Goal: Information Seeking & Learning: Learn about a topic

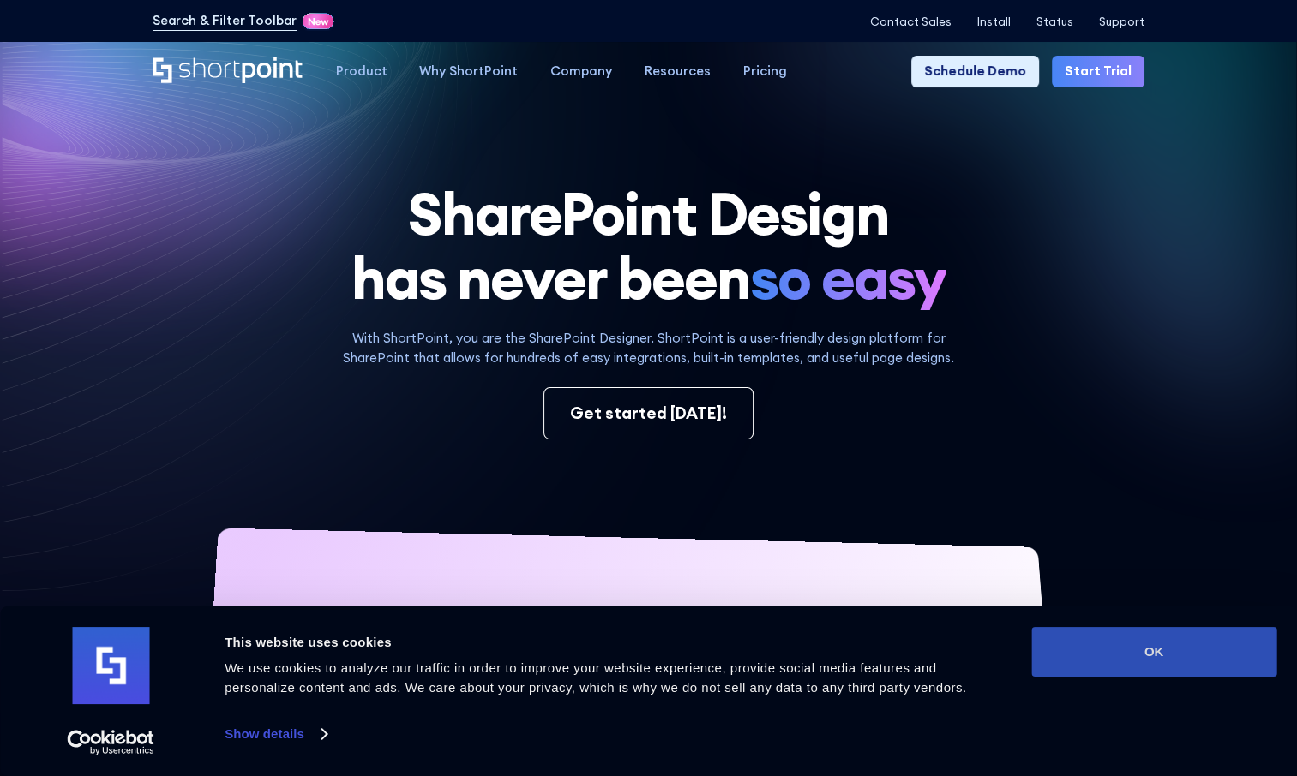
click at [1167, 650] on button "OK" at bounding box center [1153, 652] width 245 height 50
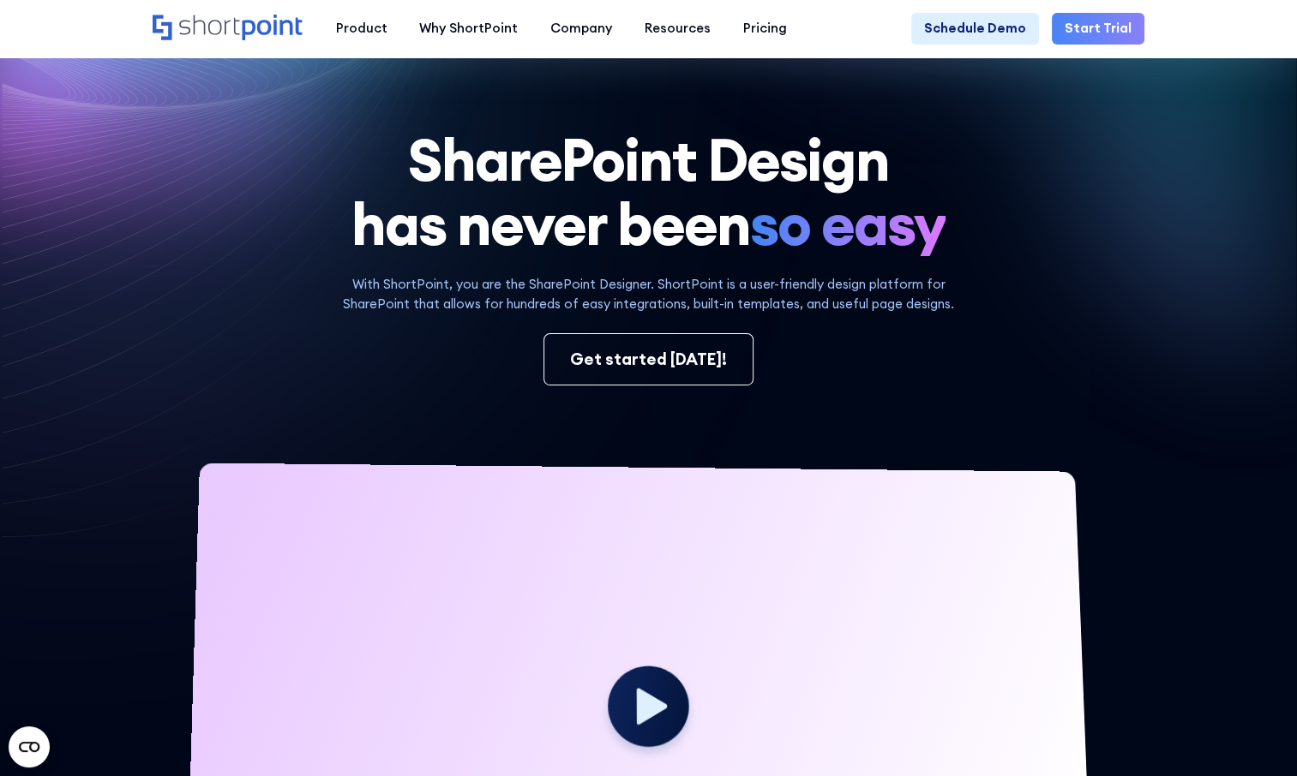
scroll to position [55, 0]
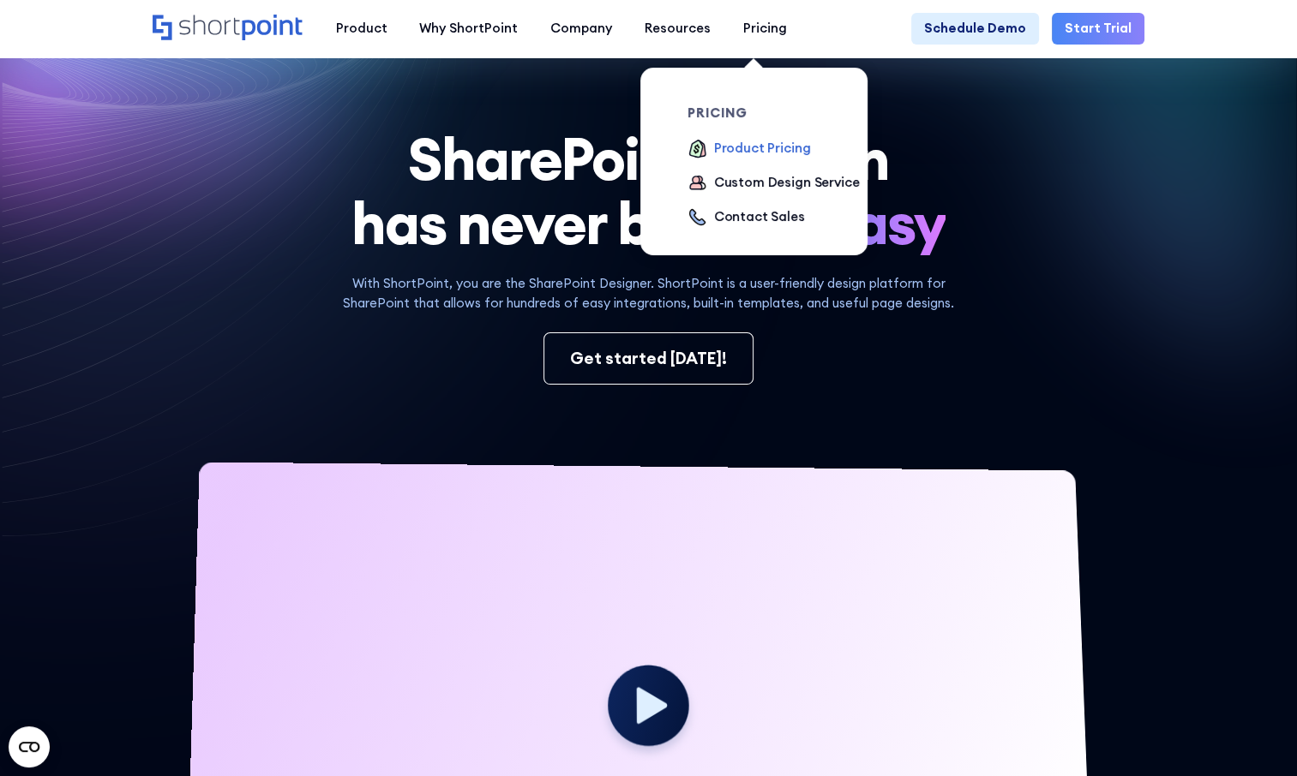
click at [740, 150] on div "Product Pricing" at bounding box center [762, 149] width 97 height 20
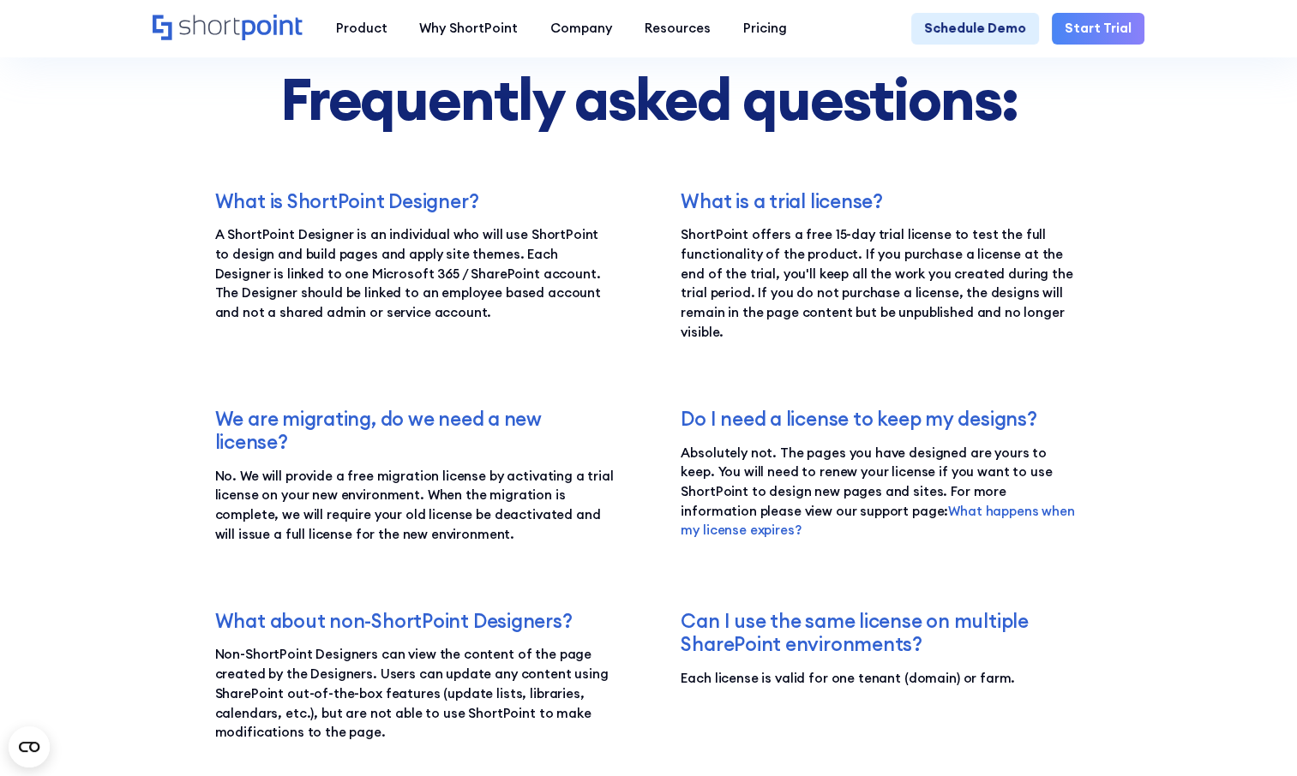
scroll to position [2782, 0]
